Goal: Check status: Check status

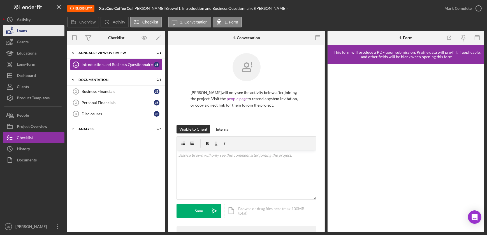
click at [27, 30] on div "Loans" at bounding box center [22, 31] width 10 height 13
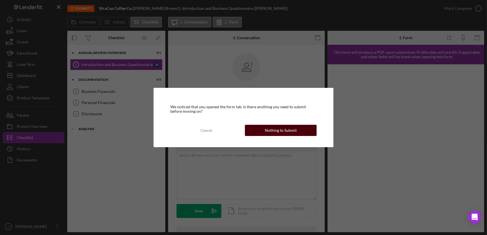
click at [261, 129] on button "Nothing to Submit" at bounding box center [281, 130] width 72 height 11
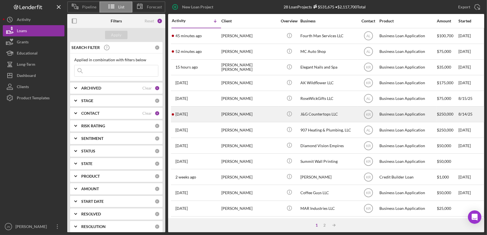
click at [258, 118] on div "[PERSON_NAME]" at bounding box center [249, 114] width 56 height 15
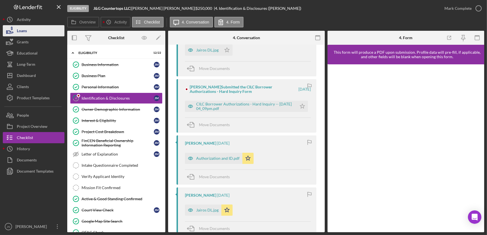
click at [31, 31] on button "Loans" at bounding box center [34, 30] width 62 height 11
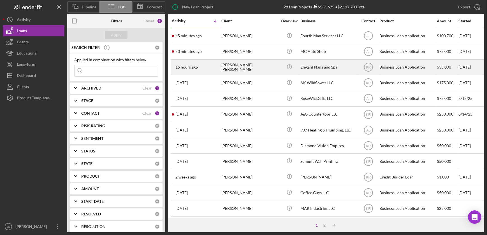
click at [248, 68] on div "[PERSON_NAME] [PERSON_NAME]" at bounding box center [249, 67] width 56 height 15
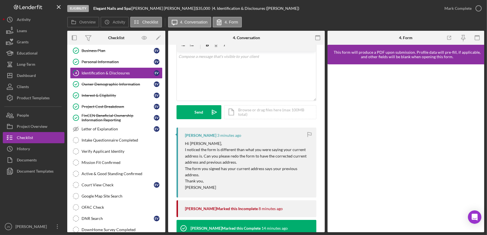
scroll to position [51, 0]
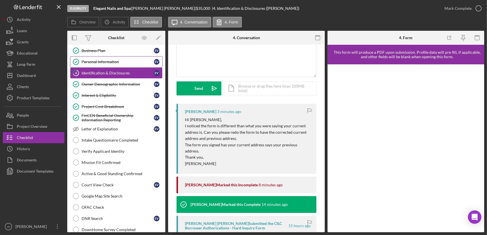
click at [109, 60] on div "Personal Information" at bounding box center [117, 62] width 72 height 4
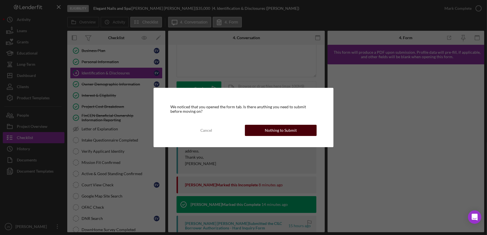
click at [287, 130] on div "Nothing to Submit" at bounding box center [281, 130] width 32 height 11
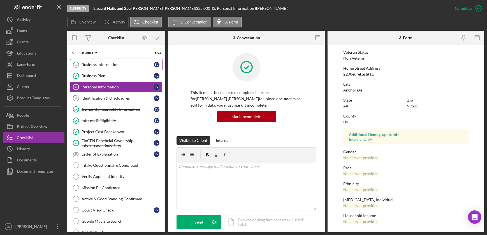
click at [104, 64] on div "Business Information" at bounding box center [117, 64] width 72 height 4
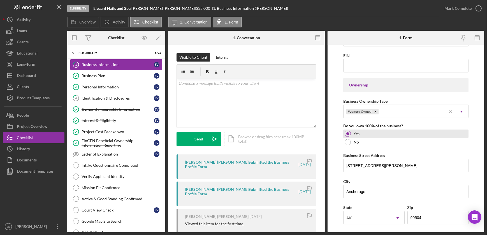
scroll to position [229, 0]
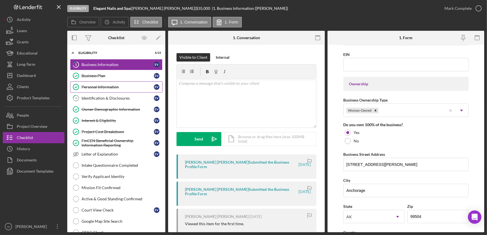
click at [96, 88] on div "Personal Information" at bounding box center [117, 87] width 72 height 4
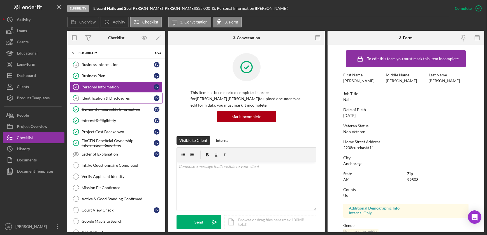
click at [94, 98] on div "Identification & Disclosures" at bounding box center [117, 98] width 72 height 4
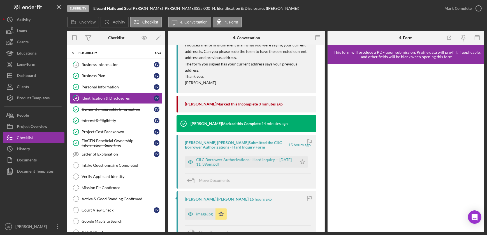
scroll to position [153, 0]
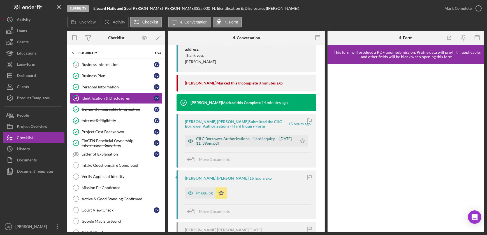
click at [242, 138] on div "CILC Borrower Authorizations - Hard Inquiry -- 2025-09-16 11_39pm.pdf" at bounding box center [245, 141] width 98 height 9
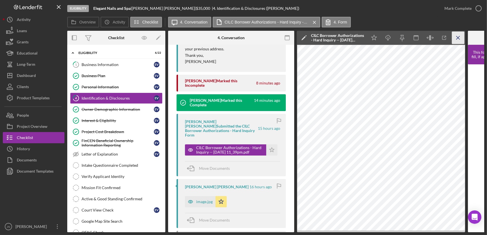
click at [459, 39] on icon "Icon/Menu Close" at bounding box center [458, 38] width 13 height 13
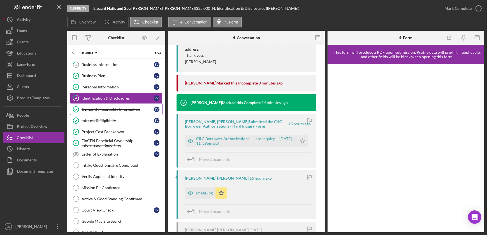
click at [106, 107] on div "Owner Demographic Information" at bounding box center [117, 109] width 72 height 4
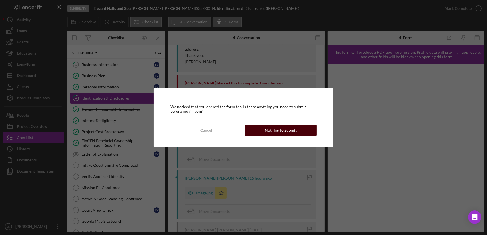
click at [284, 129] on div "Nothing to Submit" at bounding box center [281, 130] width 32 height 11
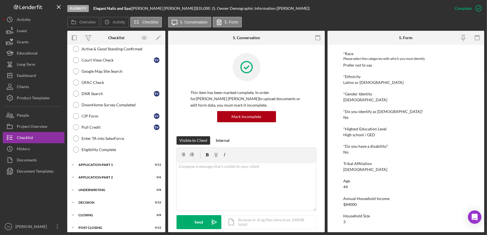
scroll to position [153, 0]
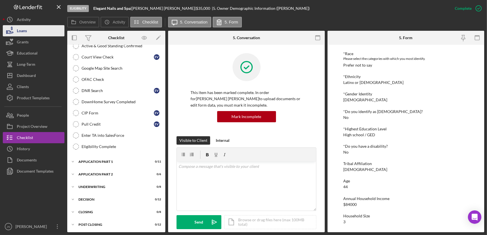
click at [28, 32] on button "Loans" at bounding box center [34, 30] width 62 height 11
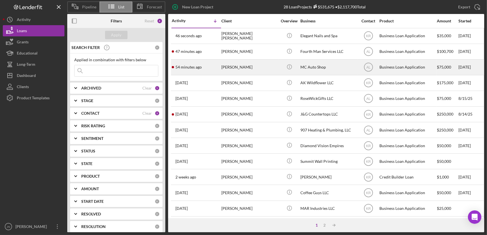
click at [235, 67] on div "[PERSON_NAME]" at bounding box center [249, 67] width 56 height 15
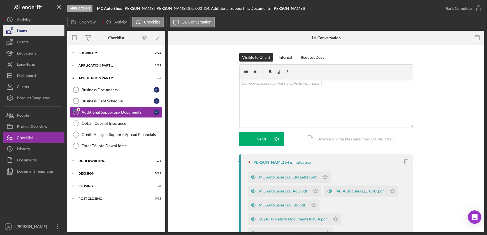
click at [34, 33] on button "Loans" at bounding box center [34, 30] width 62 height 11
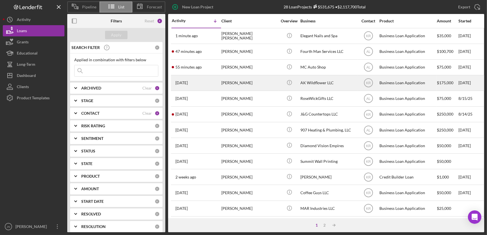
click at [228, 81] on div "[PERSON_NAME]" at bounding box center [249, 83] width 56 height 15
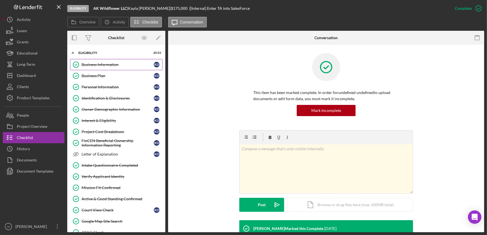
click at [104, 64] on div "Business Information" at bounding box center [117, 64] width 72 height 4
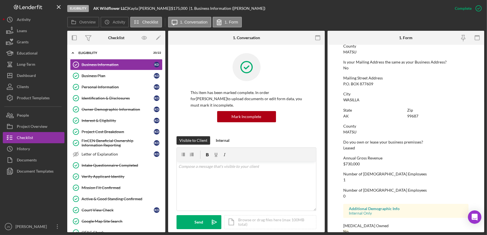
scroll to position [299, 0]
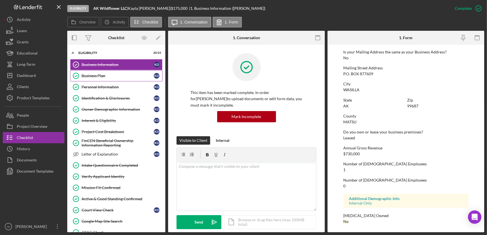
click at [109, 75] on div "Business Plan" at bounding box center [117, 76] width 72 height 4
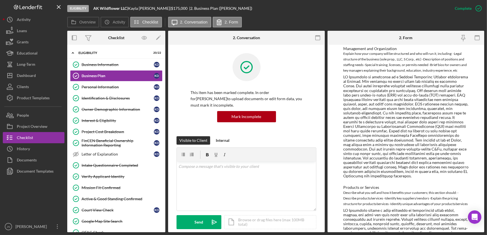
scroll to position [382, 0]
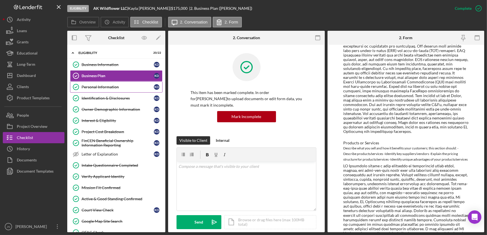
click at [119, 89] on div "Personal Information" at bounding box center [117, 87] width 72 height 4
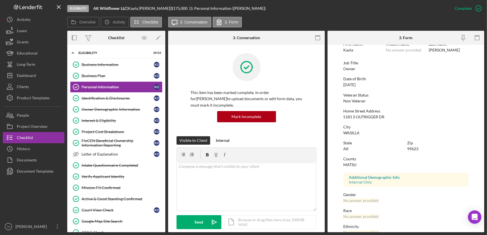
scroll to position [74, 0]
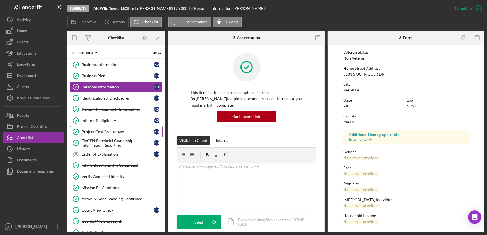
click at [113, 131] on div "Project Cost Breakdown" at bounding box center [117, 132] width 72 height 4
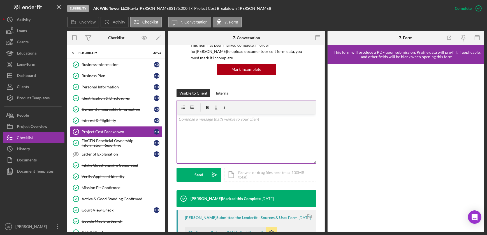
scroll to position [127, 0]
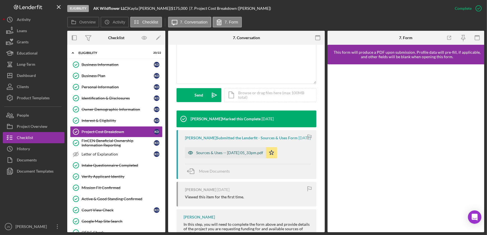
click at [237, 151] on div "Sources & Uses -- 2025-09-15 05_33pm.pdf" at bounding box center [229, 153] width 67 height 4
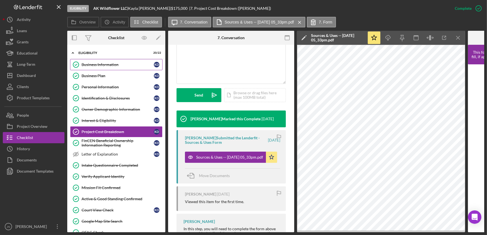
click at [97, 61] on link "Business Information Business Information K D" at bounding box center [116, 64] width 92 height 11
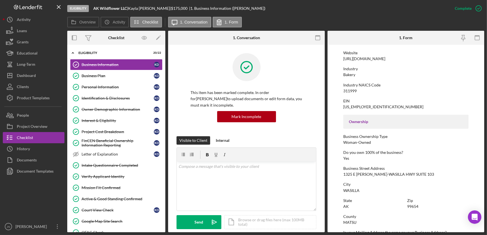
scroll to position [127, 0]
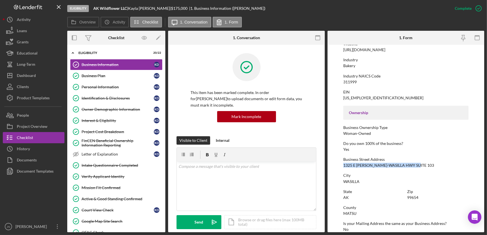
drag, startPoint x: 343, startPoint y: 165, endPoint x: 424, endPoint y: 167, distance: 80.7
click at [424, 167] on div "Business Street Address 1325 E PALMER-WASILLA HWY SUITE 103" at bounding box center [405, 162] width 125 height 10
copy div "1325 E PALMER-WASILLA HWY SUITE 103"
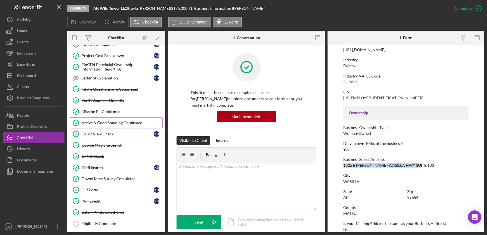
scroll to position [102, 0]
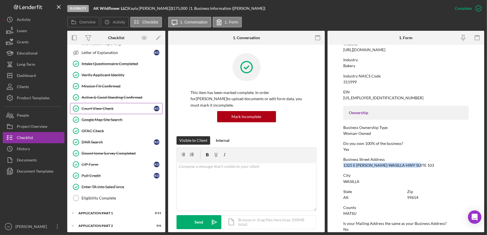
click at [106, 108] on div "Court View Check" at bounding box center [117, 108] width 72 height 4
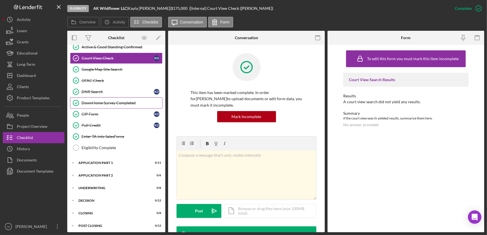
scroll to position [153, 0]
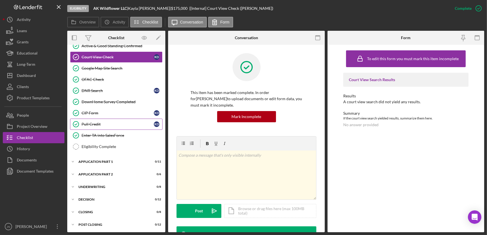
click at [99, 122] on div "Pull Credit" at bounding box center [117, 124] width 72 height 4
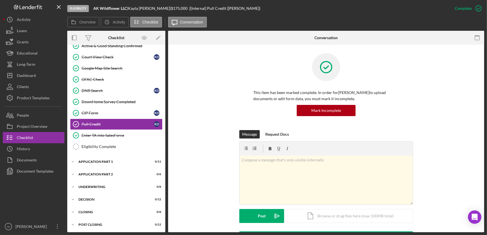
scroll to position [126, 0]
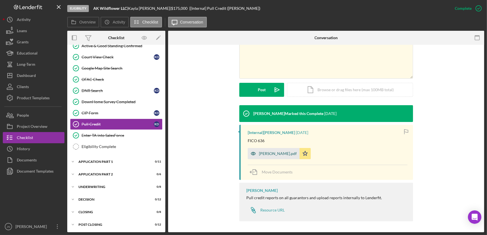
click at [266, 154] on div "CR - KD.pdf" at bounding box center [278, 153] width 38 height 4
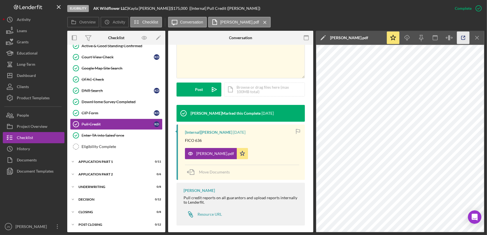
click at [465, 34] on icon "button" at bounding box center [463, 38] width 13 height 13
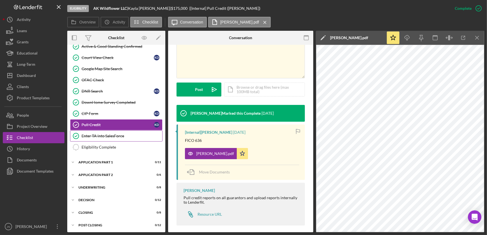
scroll to position [153, 0]
click at [103, 162] on div "Application Part 1" at bounding box center [118, 161] width 80 height 3
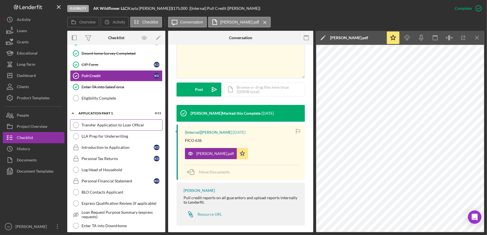
scroll to position [204, 0]
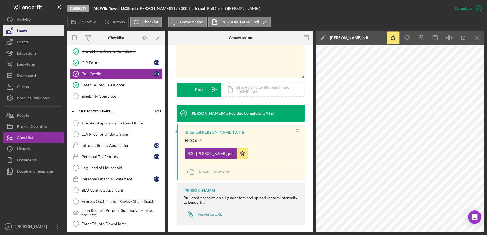
click at [37, 31] on button "Loans" at bounding box center [34, 30] width 62 height 11
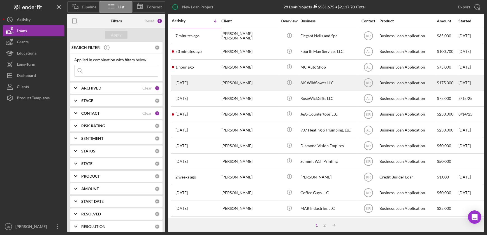
click at [246, 87] on div "[PERSON_NAME]" at bounding box center [249, 83] width 56 height 15
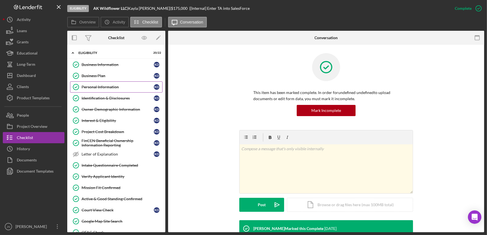
click at [114, 87] on div "Personal Information" at bounding box center [117, 87] width 72 height 4
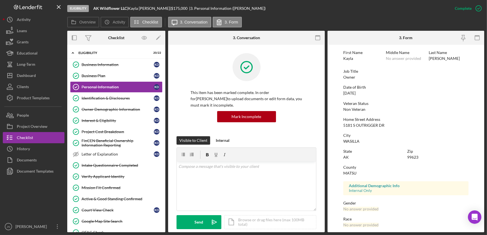
scroll to position [74, 0]
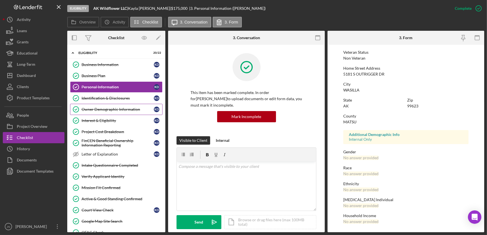
click at [113, 111] on link "Owner Demographic Information Owner Demographic Information K D" at bounding box center [116, 109] width 92 height 11
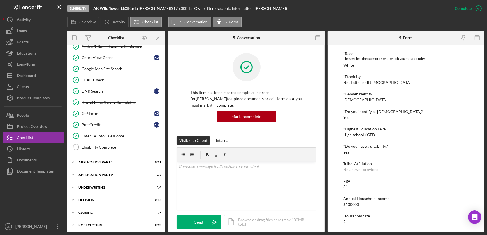
scroll to position [153, 0]
click at [32, 35] on button "Loans" at bounding box center [34, 30] width 62 height 11
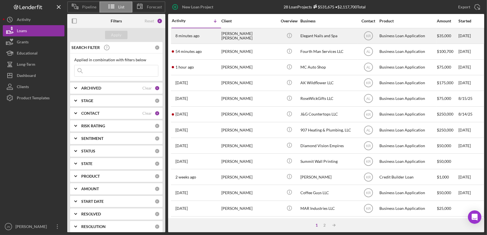
click at [323, 39] on div "Elegant Nails and Spa" at bounding box center [328, 36] width 56 height 15
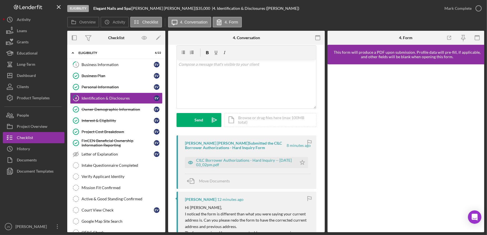
scroll to position [51, 0]
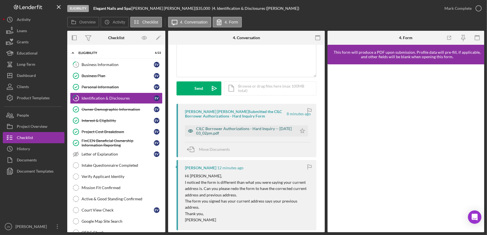
click at [250, 131] on div "CILC Borrower Authorizations - Hard Inquiry -- 2025-09-17 03_02pm.pdf" at bounding box center [245, 131] width 98 height 9
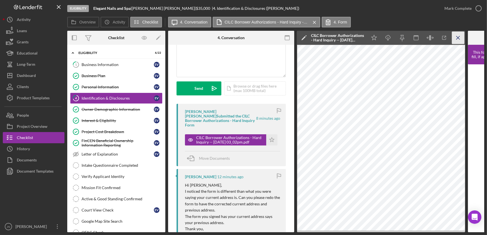
click at [457, 36] on icon "Icon/Menu Close" at bounding box center [458, 38] width 13 height 13
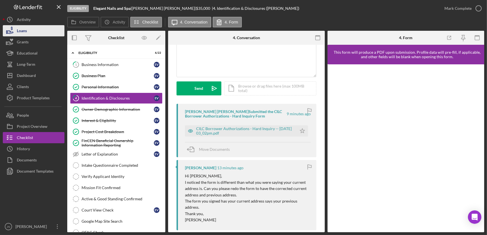
click at [32, 34] on button "Loans" at bounding box center [34, 30] width 62 height 11
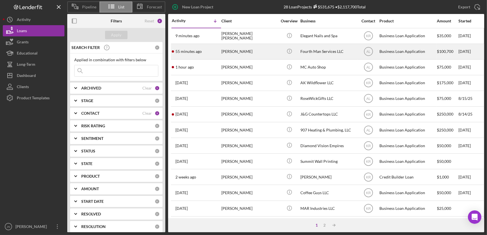
click at [195, 54] on div "55 minutes ago Justin Short" at bounding box center [196, 51] width 49 height 15
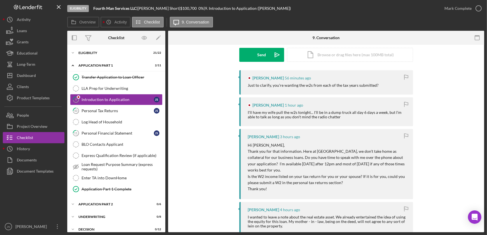
scroll to position [51, 0]
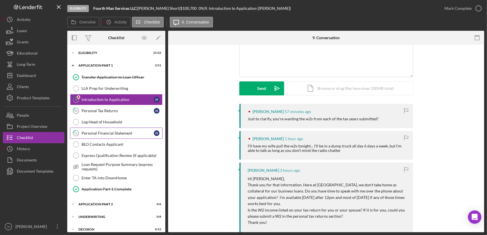
click at [120, 134] on div "Personal Financial Statement" at bounding box center [117, 133] width 72 height 4
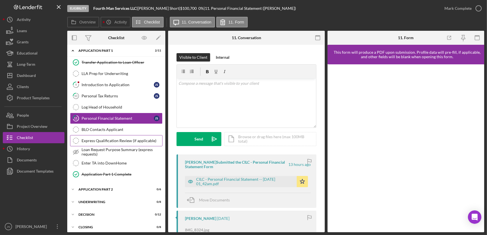
scroll to position [31, 0]
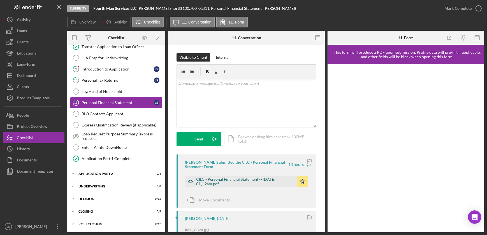
click at [235, 182] on div "CILC - Personal Financial Statement -- 2025-09-17 01_42am.pdf" at bounding box center [245, 181] width 98 height 9
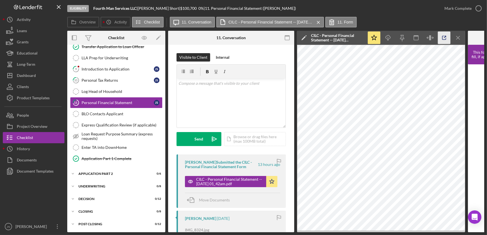
click at [444, 37] on line "button" at bounding box center [445, 37] width 2 height 2
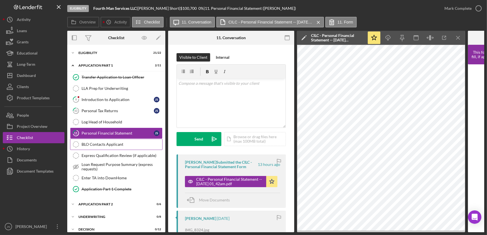
scroll to position [0, 0]
click at [109, 110] on div "Personal Tax Returns" at bounding box center [117, 111] width 72 height 4
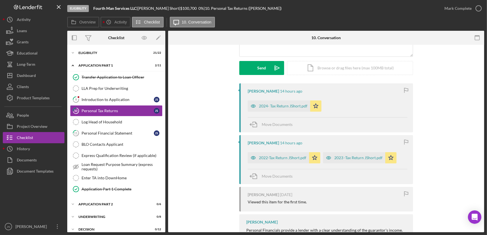
scroll to position [76, 0]
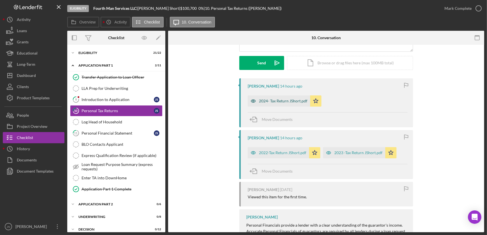
click at [296, 101] on div "2024- Tax Return JShort.pdf" at bounding box center [283, 101] width 48 height 4
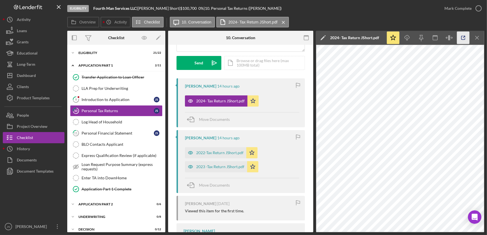
click at [463, 42] on icon "button" at bounding box center [463, 38] width 13 height 13
